Goal: Task Accomplishment & Management: Manage account settings

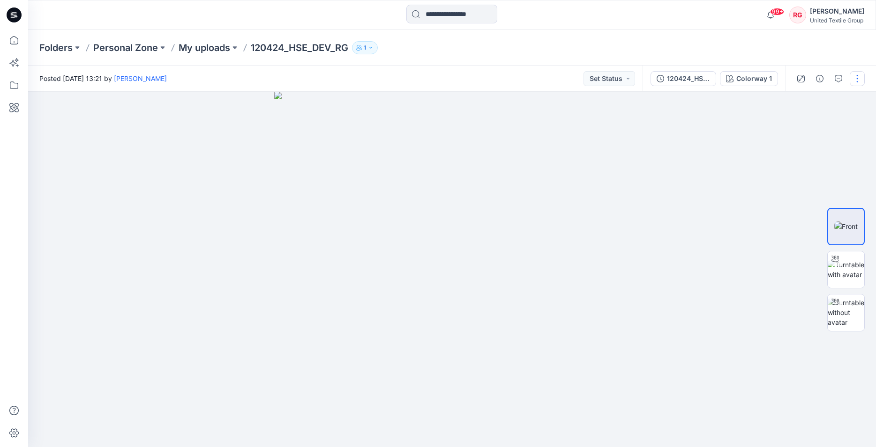
click at [860, 80] on button "button" at bounding box center [856, 78] width 15 height 15
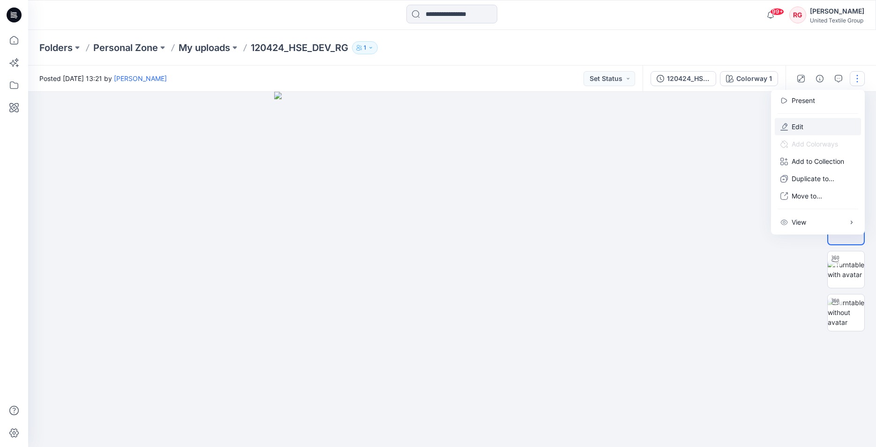
click at [797, 130] on p "Edit" at bounding box center [797, 127] width 12 height 10
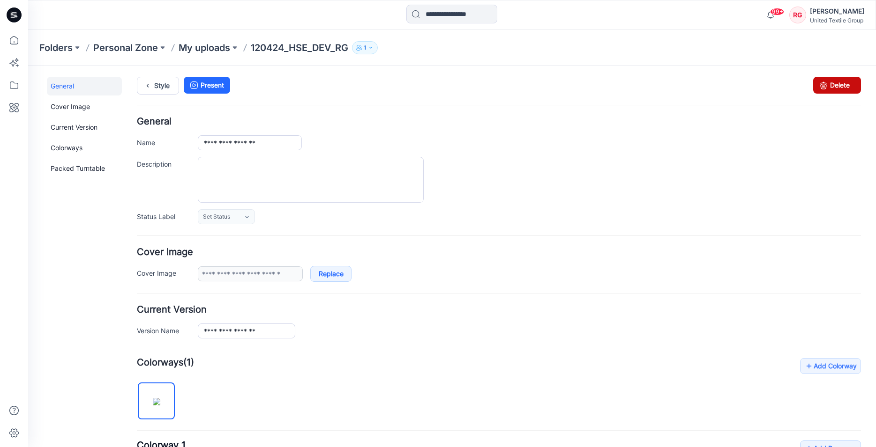
click at [831, 84] on link "Delete" at bounding box center [837, 85] width 48 height 17
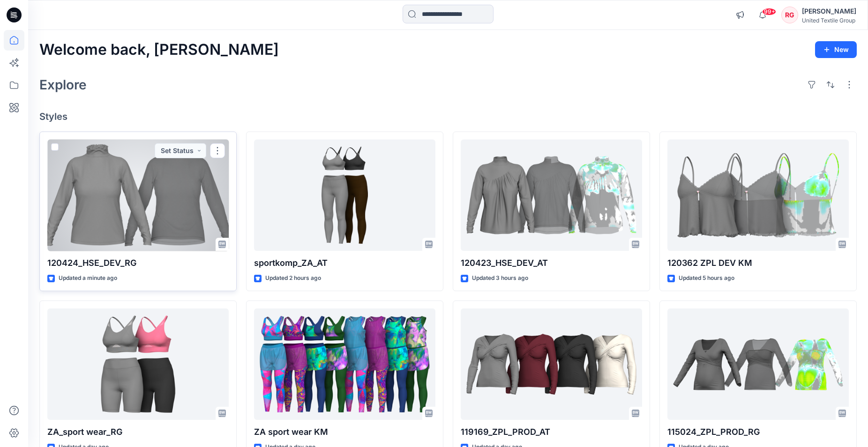
click at [154, 179] on div at bounding box center [137, 196] width 181 height 112
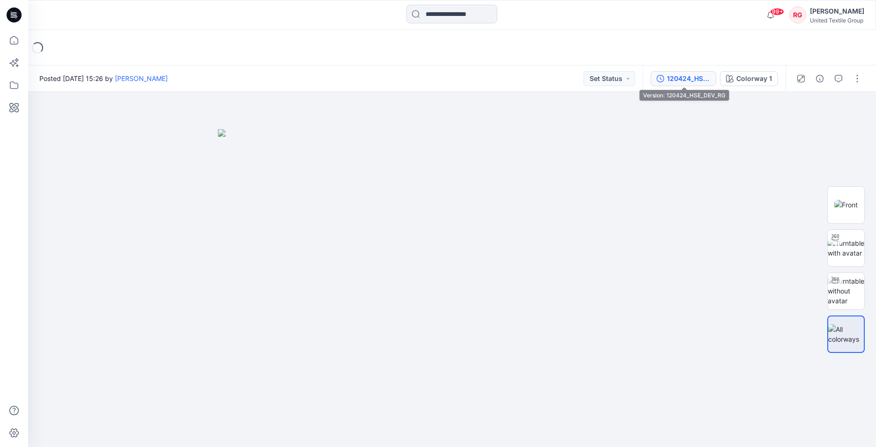
click at [705, 72] on button "120424_HSE_DEV_RG" at bounding box center [683, 78] width 66 height 15
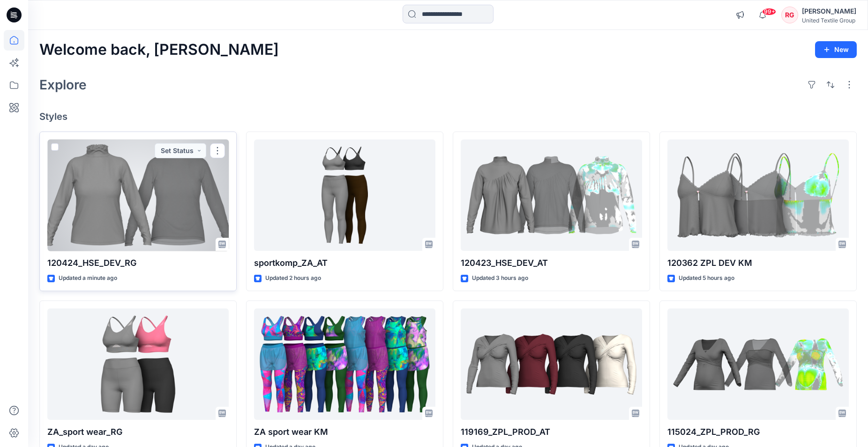
drag, startPoint x: 0, startPoint y: 0, endPoint x: 183, endPoint y: 208, distance: 276.5
click at [183, 208] on div at bounding box center [137, 196] width 181 height 112
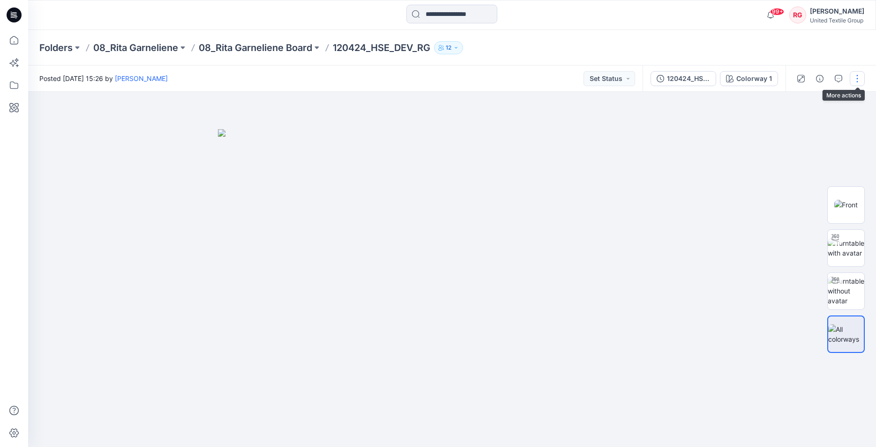
click at [855, 76] on button "button" at bounding box center [856, 78] width 15 height 15
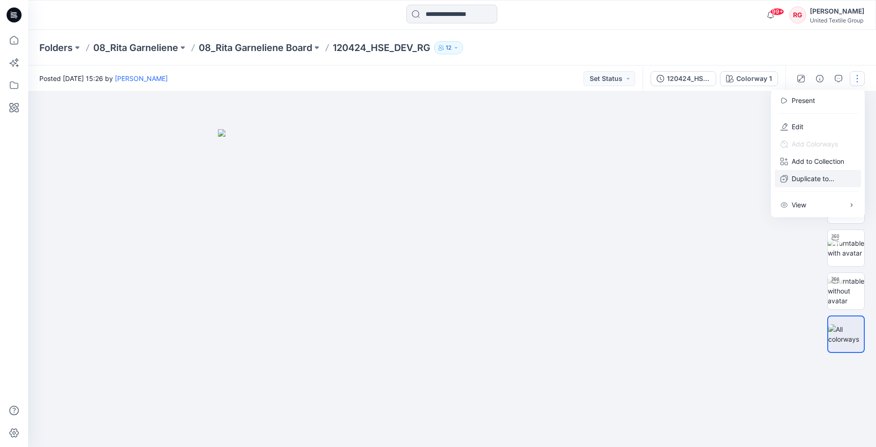
click at [818, 179] on p "Duplicate to..." at bounding box center [812, 179] width 43 height 10
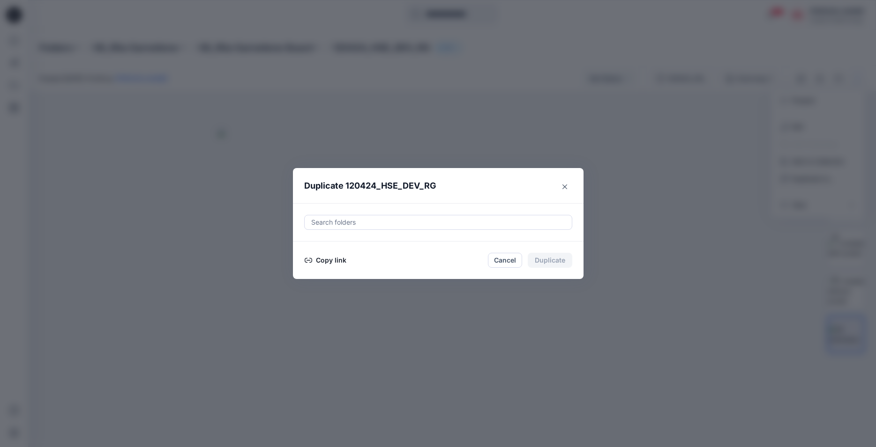
click at [328, 260] on button "Copy link" at bounding box center [325, 260] width 43 height 11
